Goal: Check status: Check status

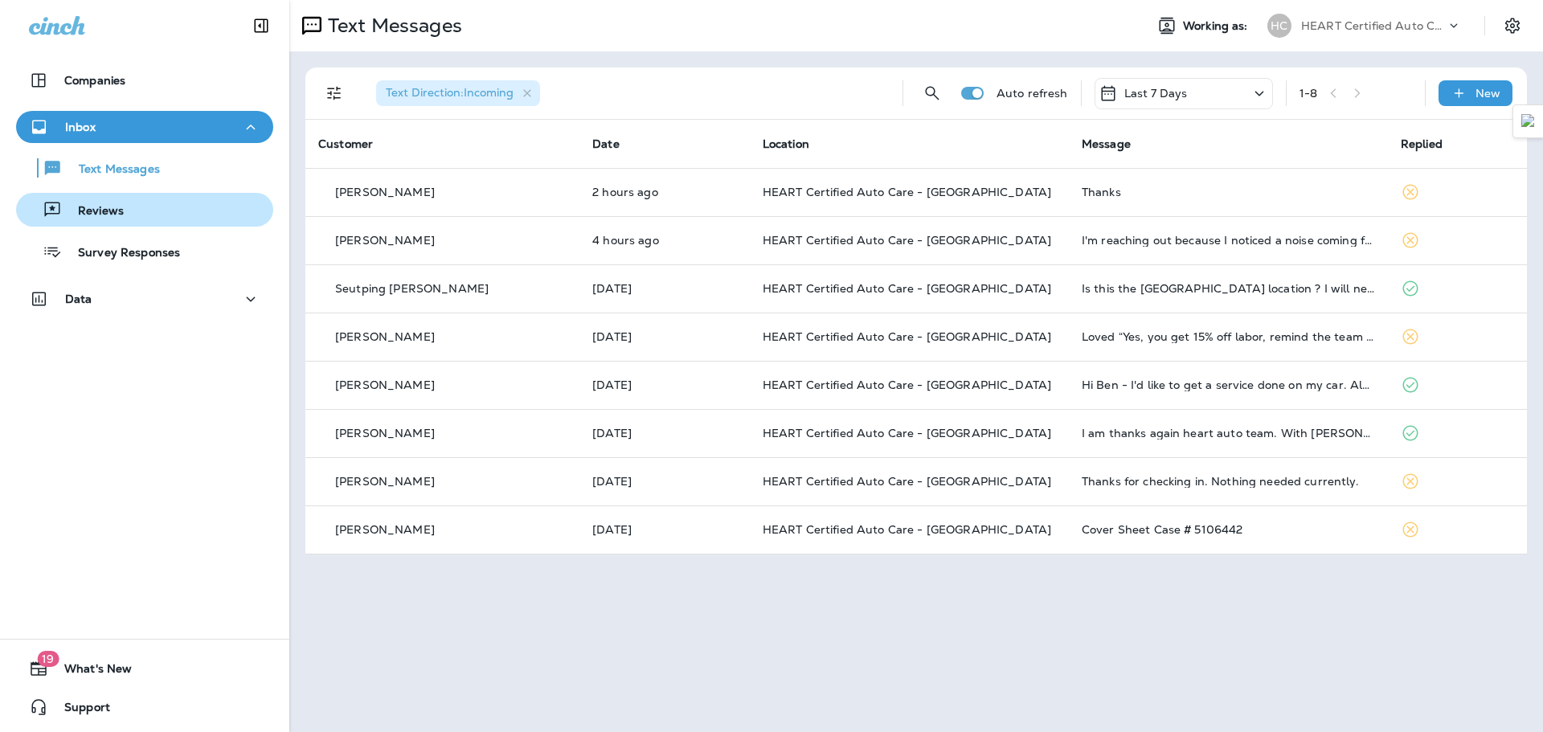
click at [138, 211] on div "Reviews" at bounding box center [145, 210] width 244 height 24
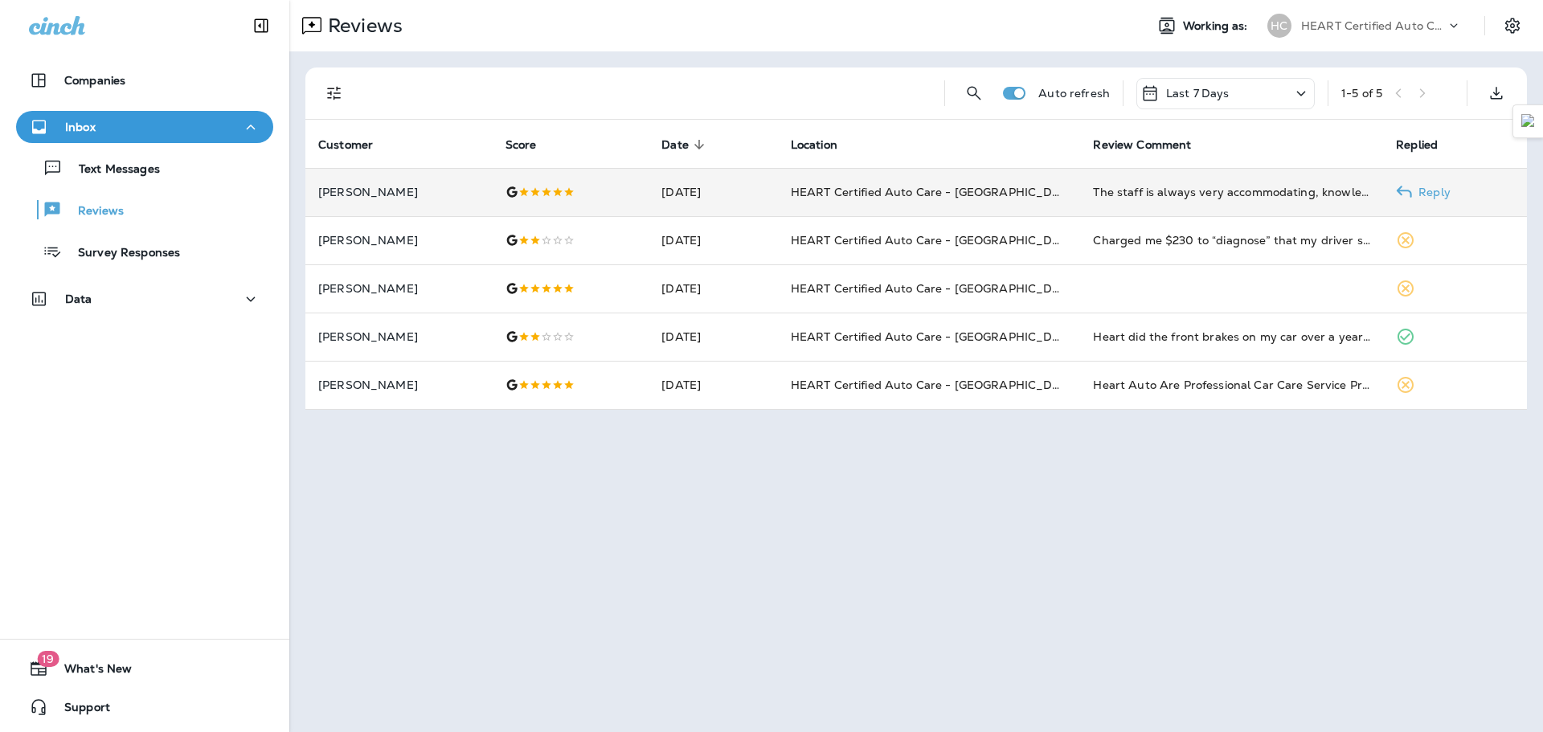
click at [692, 202] on td "[DATE]" at bounding box center [713, 192] width 129 height 48
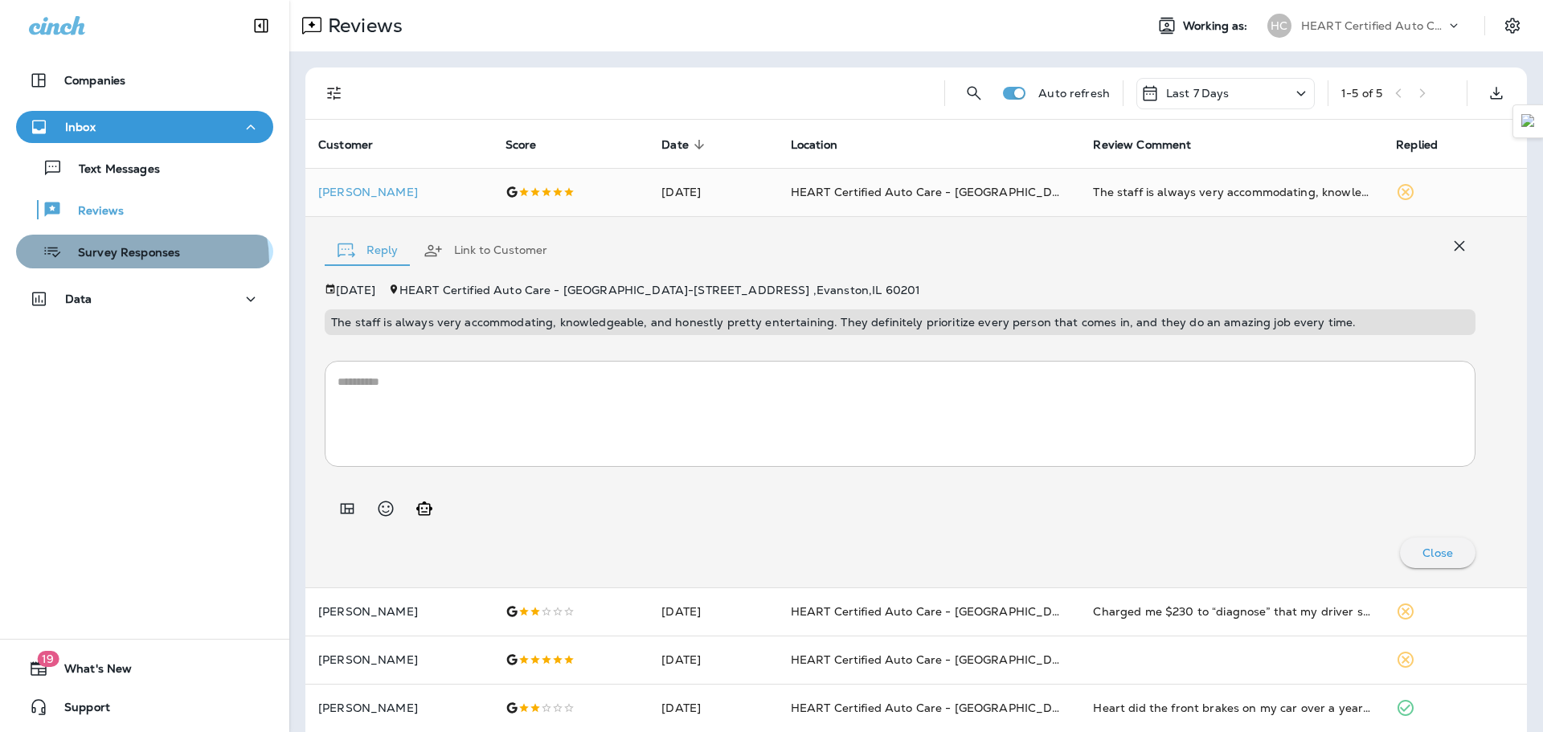
click at [125, 263] on div "Survey Responses" at bounding box center [102, 251] width 158 height 24
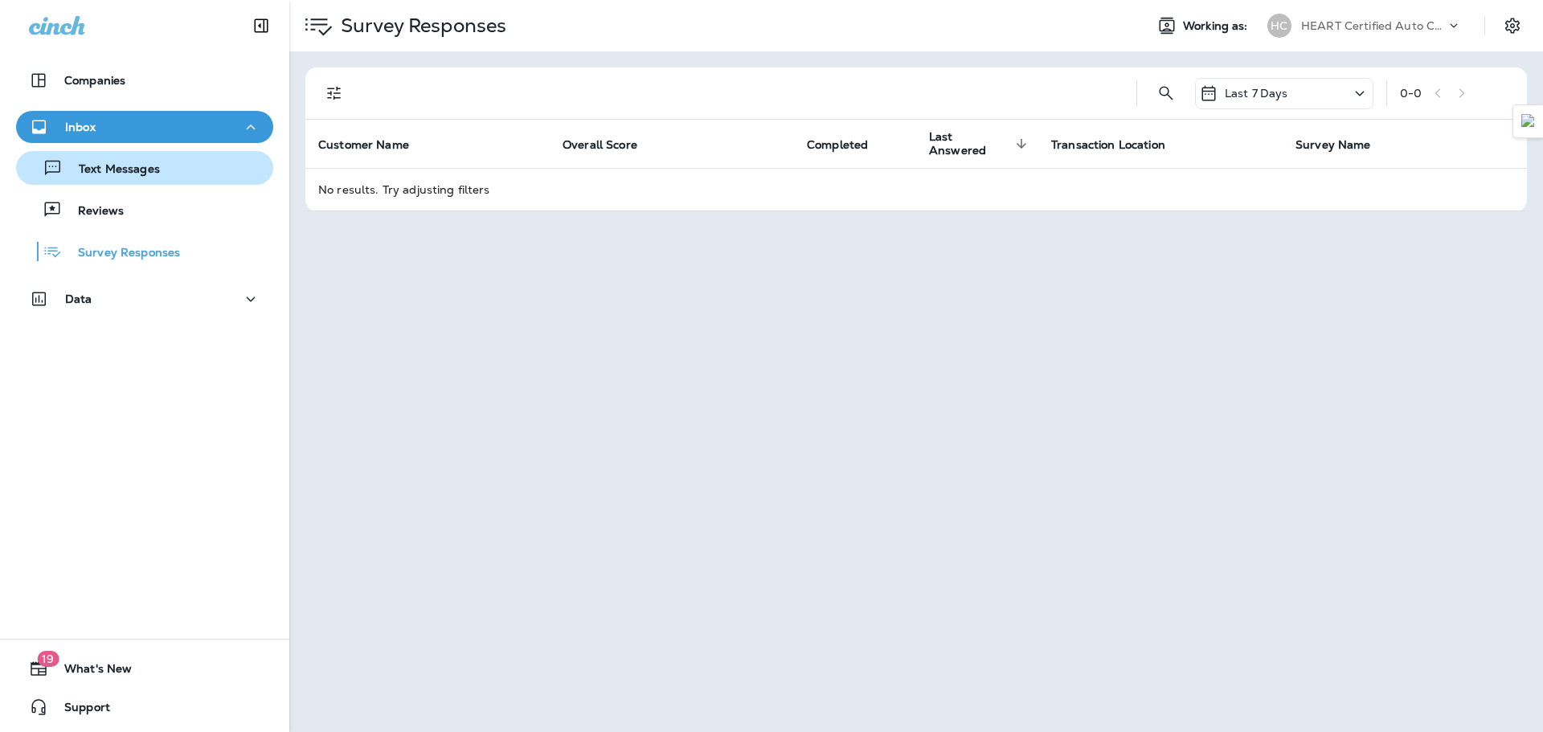
click at [97, 172] on p "Text Messages" at bounding box center [111, 169] width 97 height 15
